Goal: Task Accomplishment & Management: Use online tool/utility

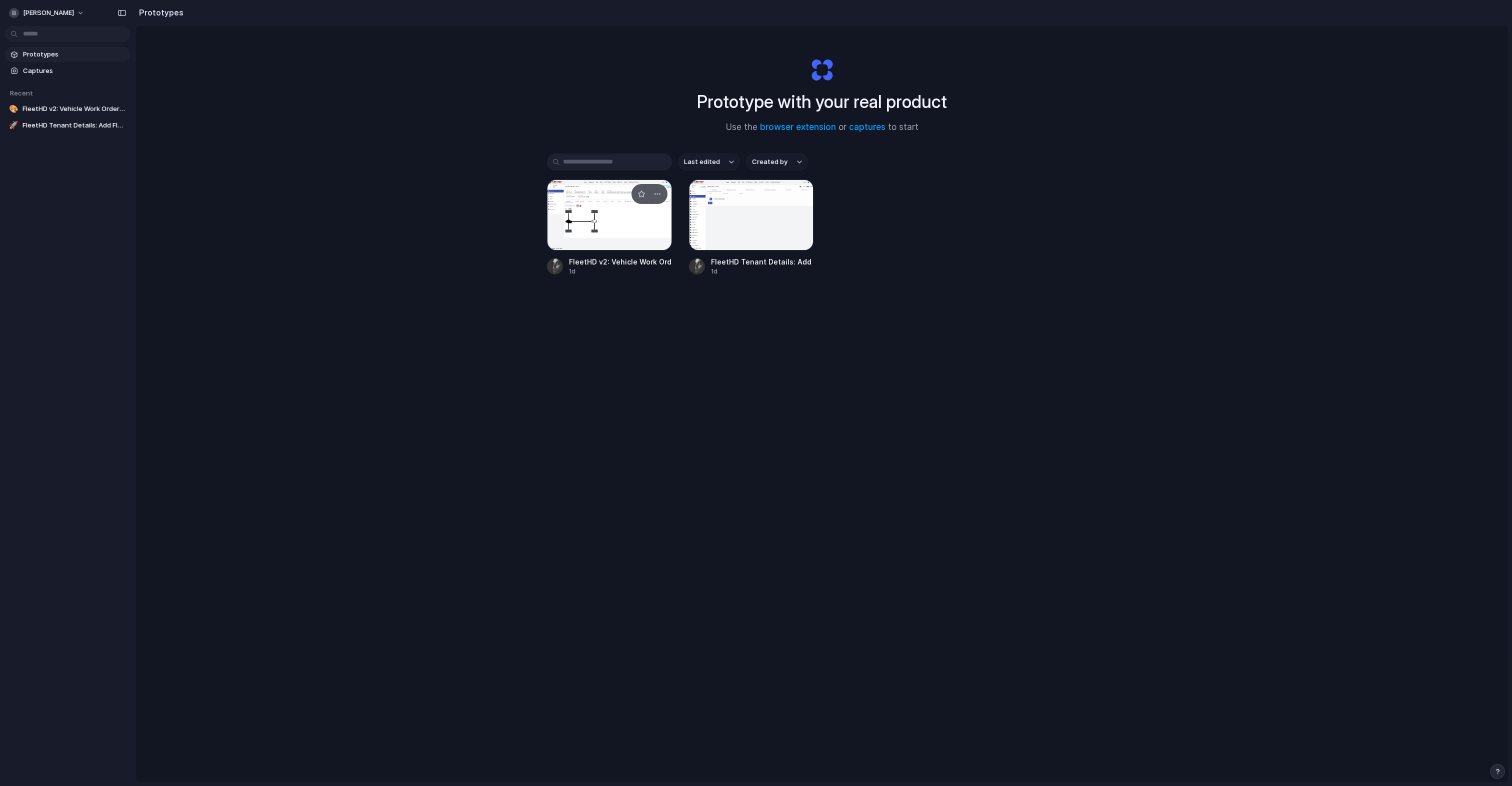
click at [643, 217] on div at bounding box center [609, 215] width 125 height 71
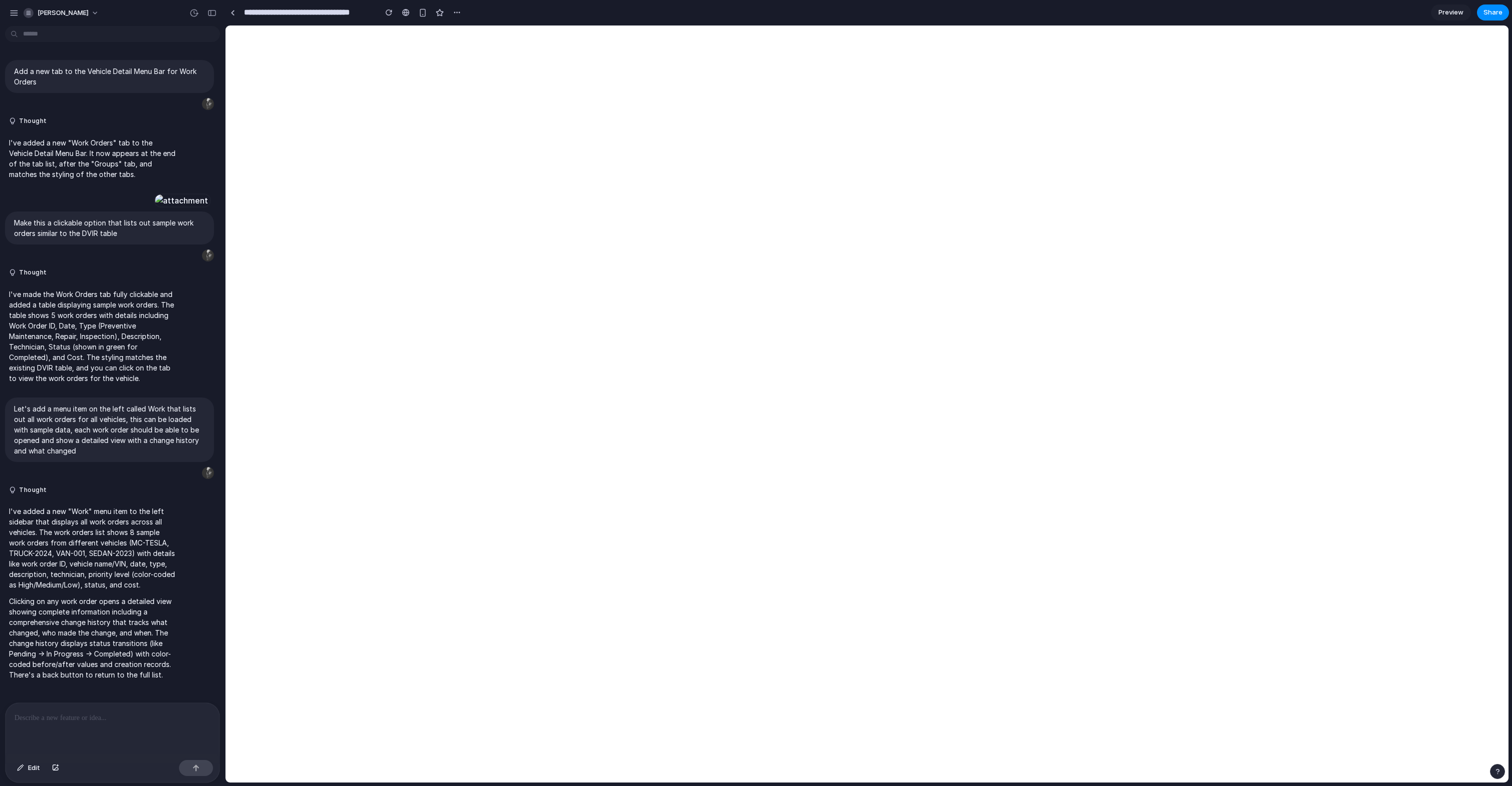
scroll to position [11, 0]
